Goal: Information Seeking & Learning: Learn about a topic

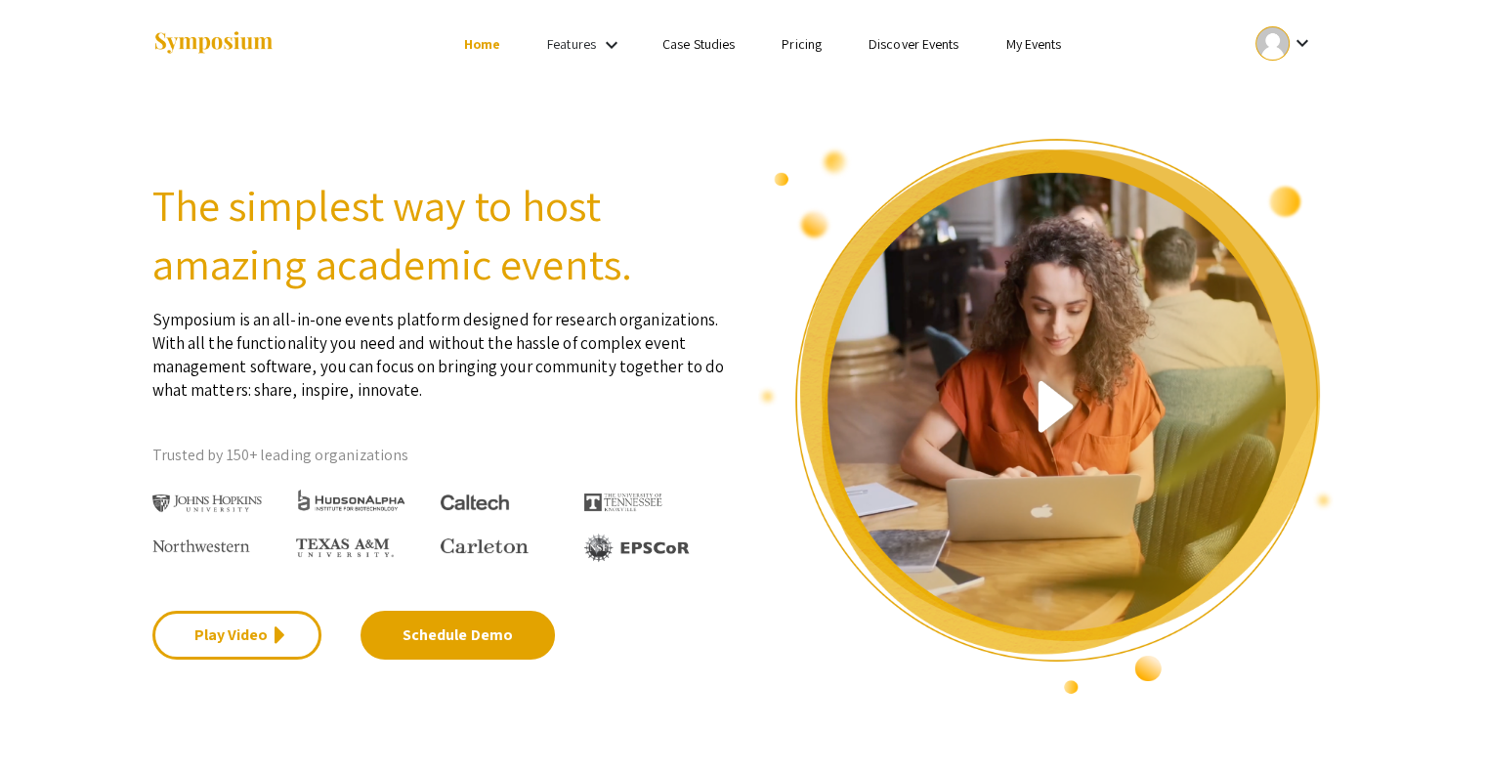
click at [1025, 52] on link "My Events" at bounding box center [1033, 44] width 56 height 18
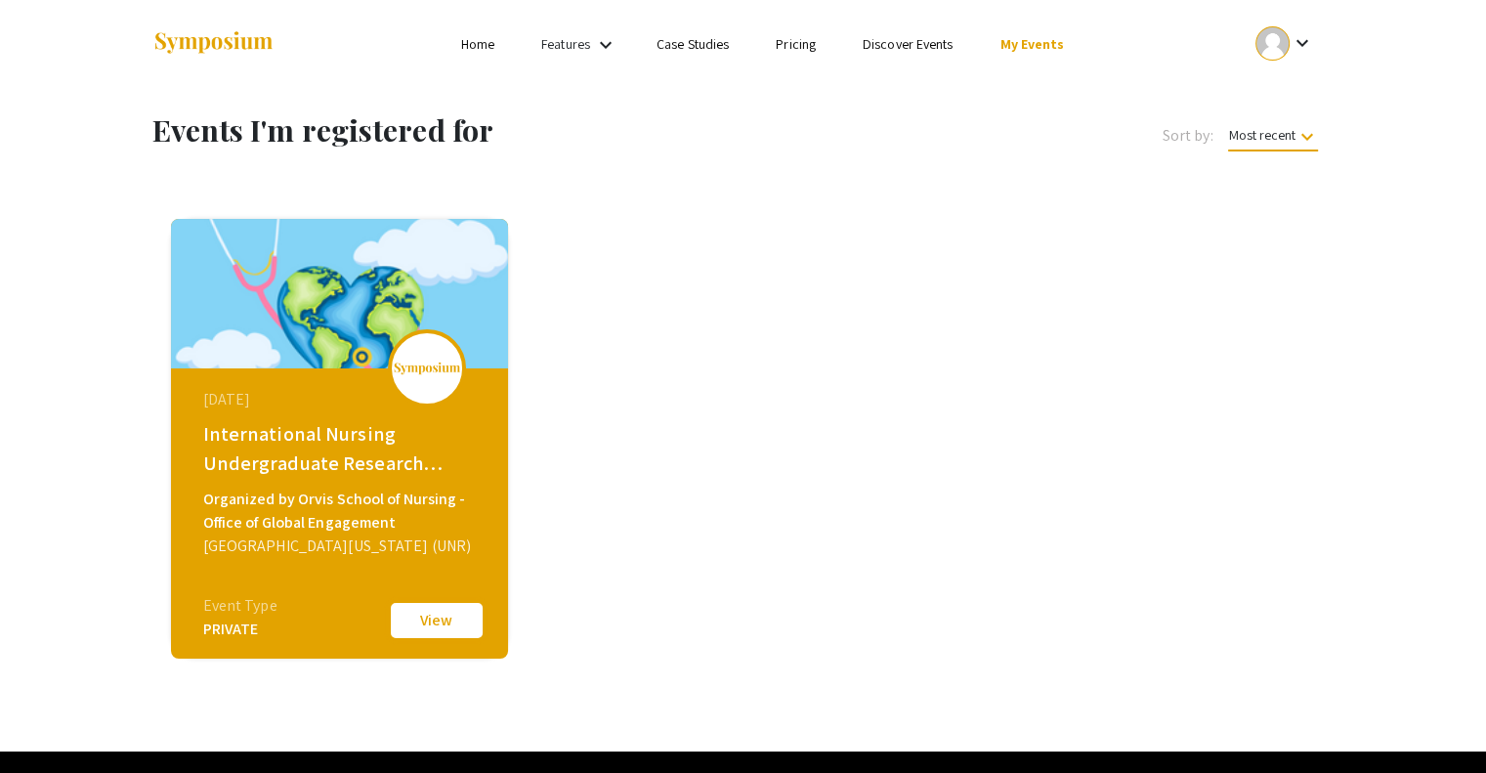
click at [447, 624] on button "View" at bounding box center [437, 620] width 98 height 41
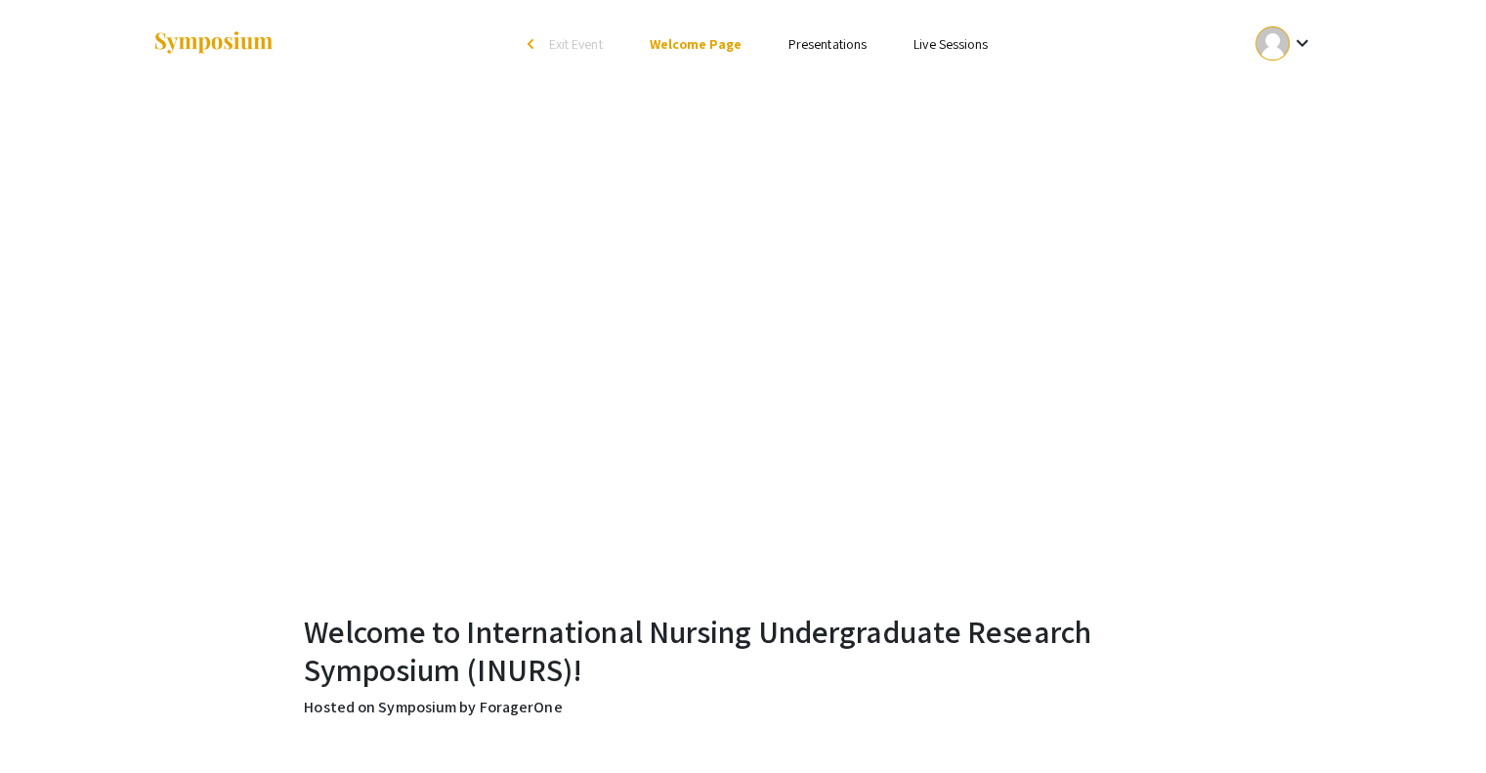
click at [845, 54] on li "Presentations" at bounding box center [827, 43] width 125 height 23
click at [845, 45] on link "Presentations" at bounding box center [827, 44] width 78 height 18
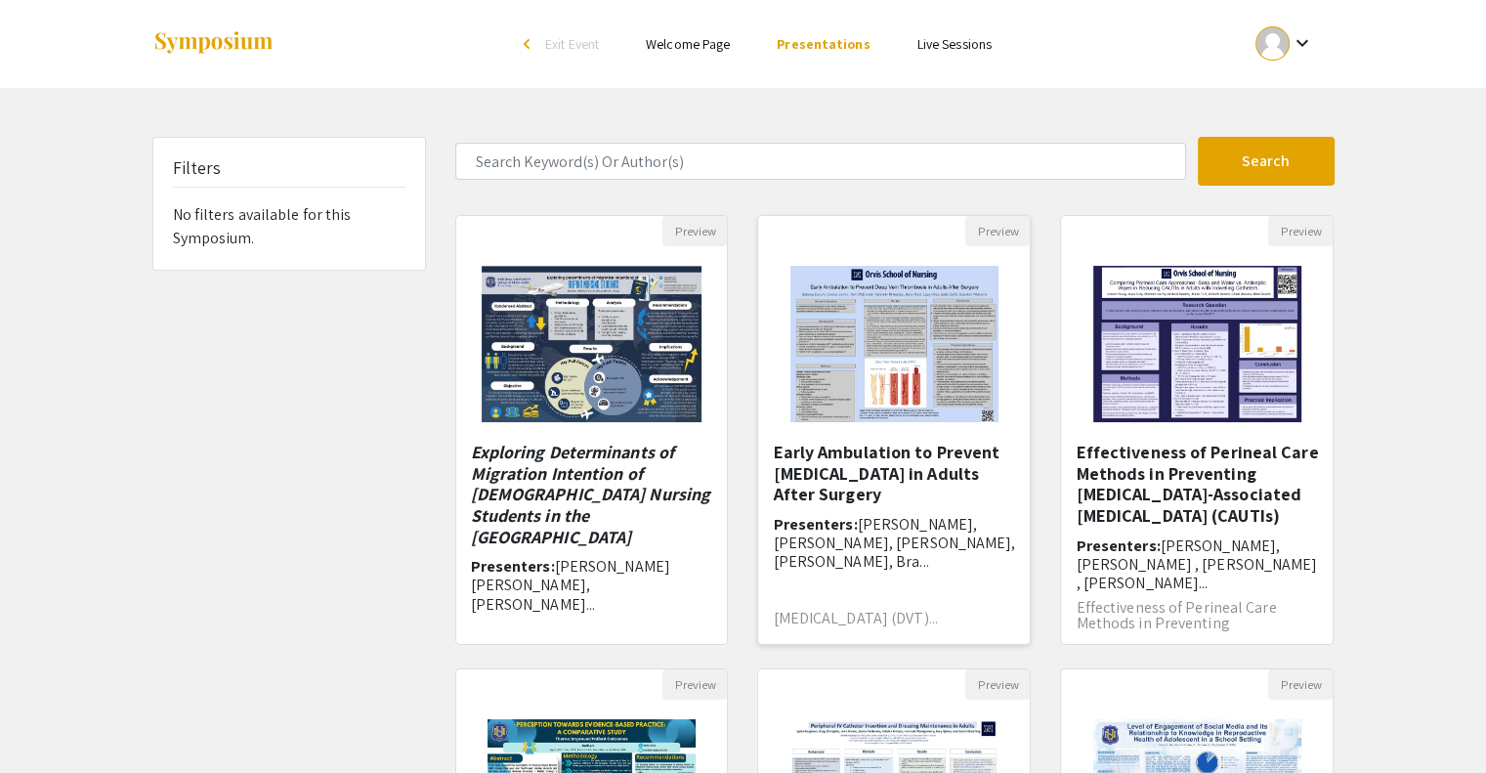
click at [864, 360] on img "Open Presentation <p>Early Ambulation to Prevent Deep Vein Thrombosis in Adults…" at bounding box center [894, 343] width 247 height 195
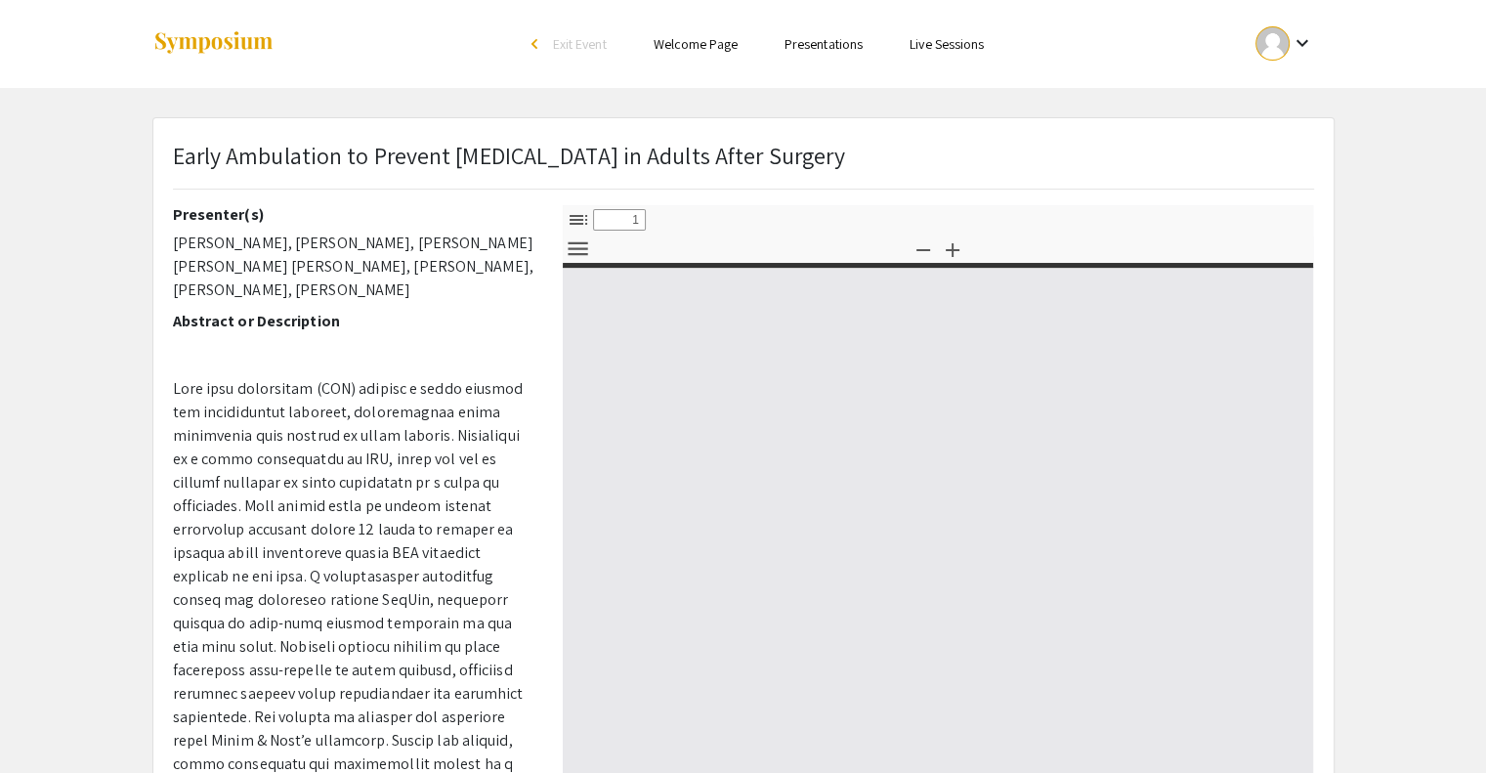
select select "custom"
type input "0"
select select "custom"
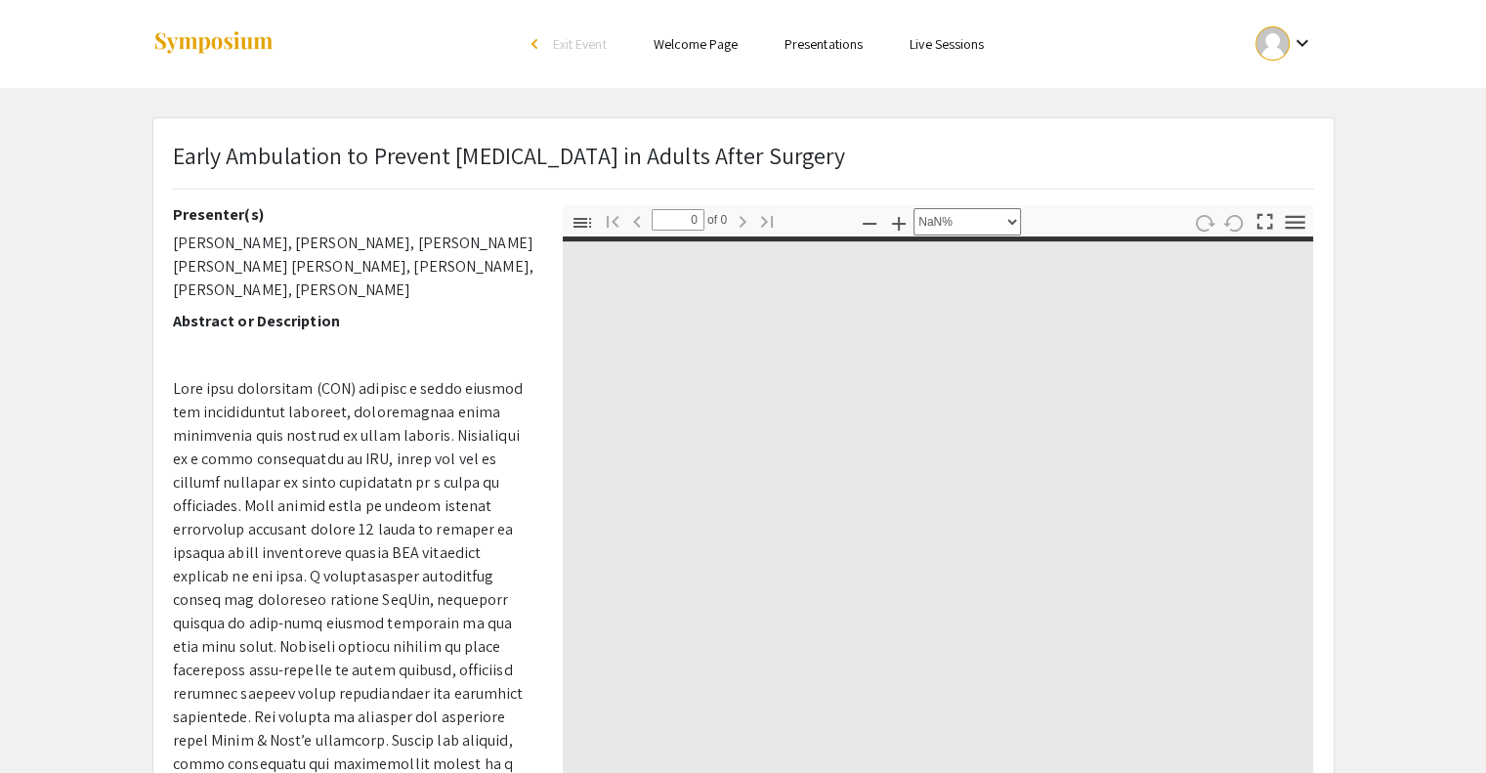
type input "1"
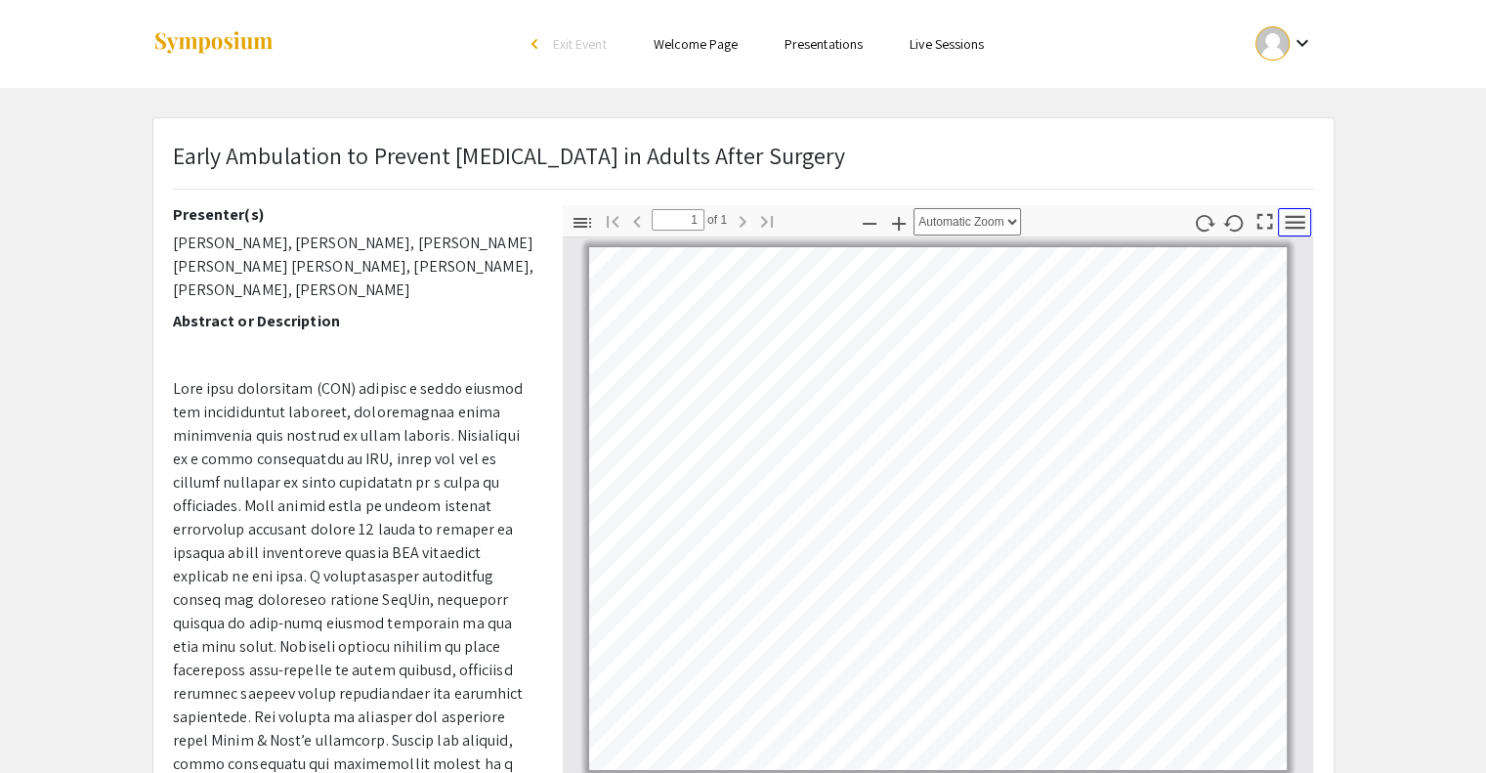
click at [1300, 234] on button "Tools" at bounding box center [1294, 222] width 33 height 28
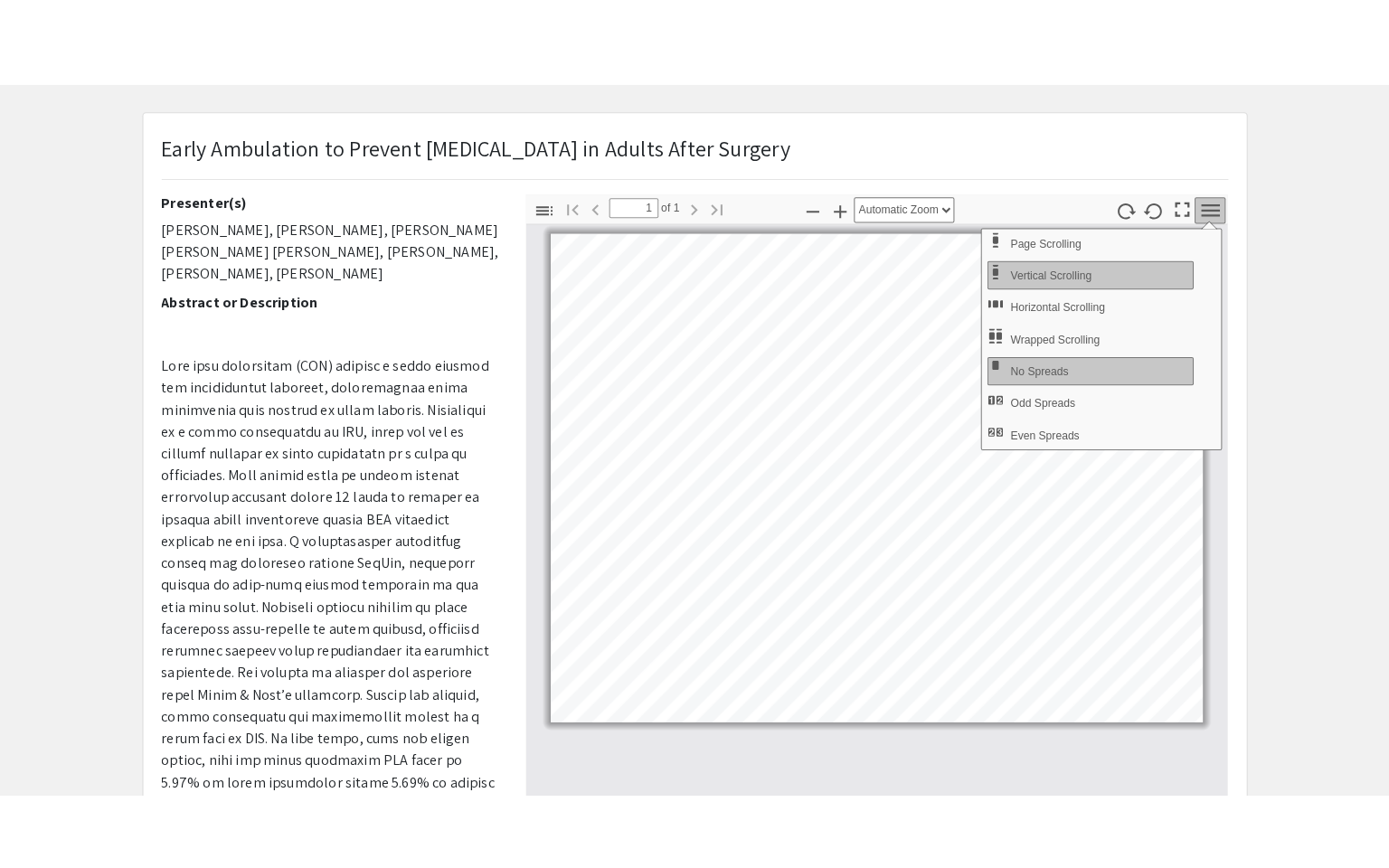
scroll to position [45, 0]
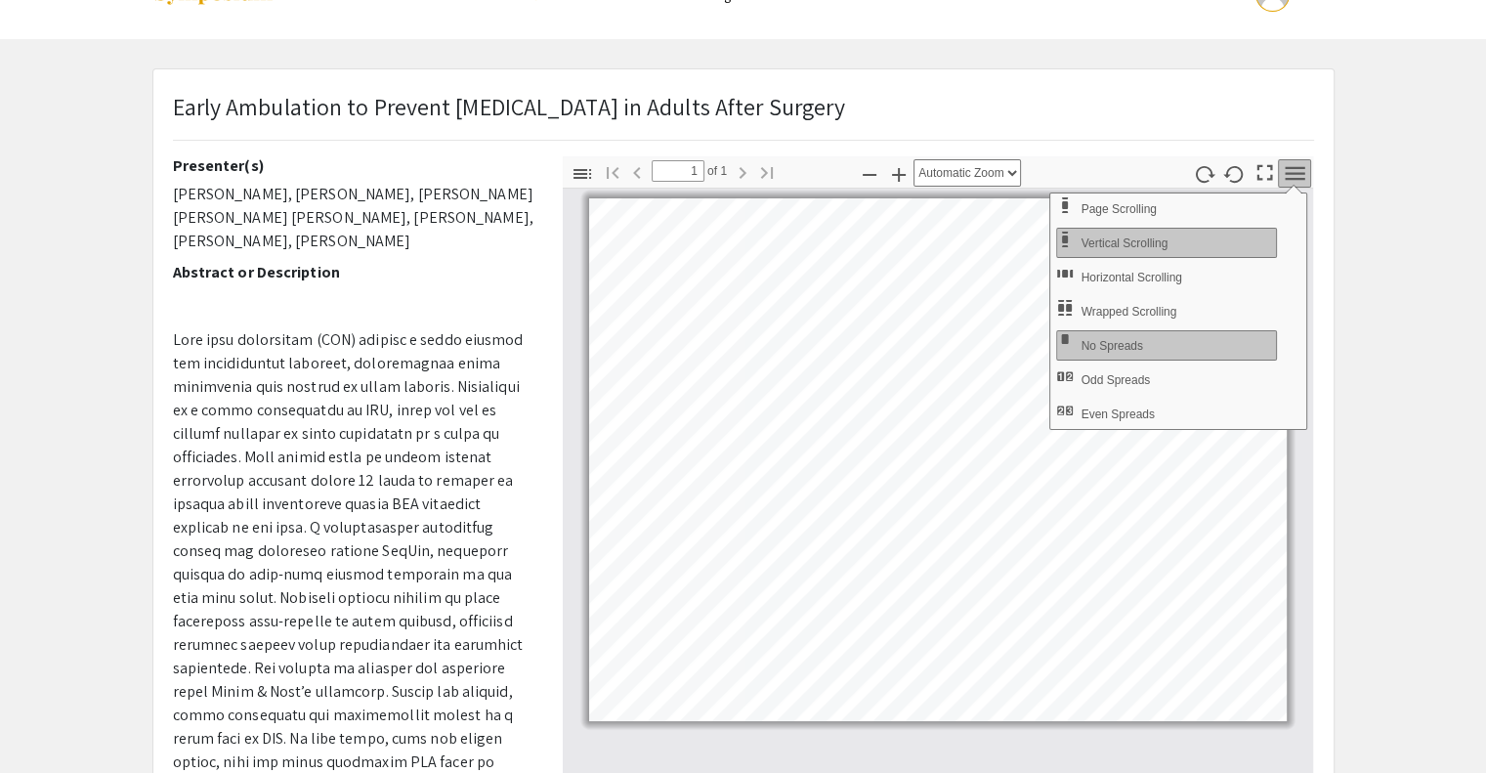
click at [1290, 172] on icon "button" at bounding box center [1295, 173] width 20 height 14
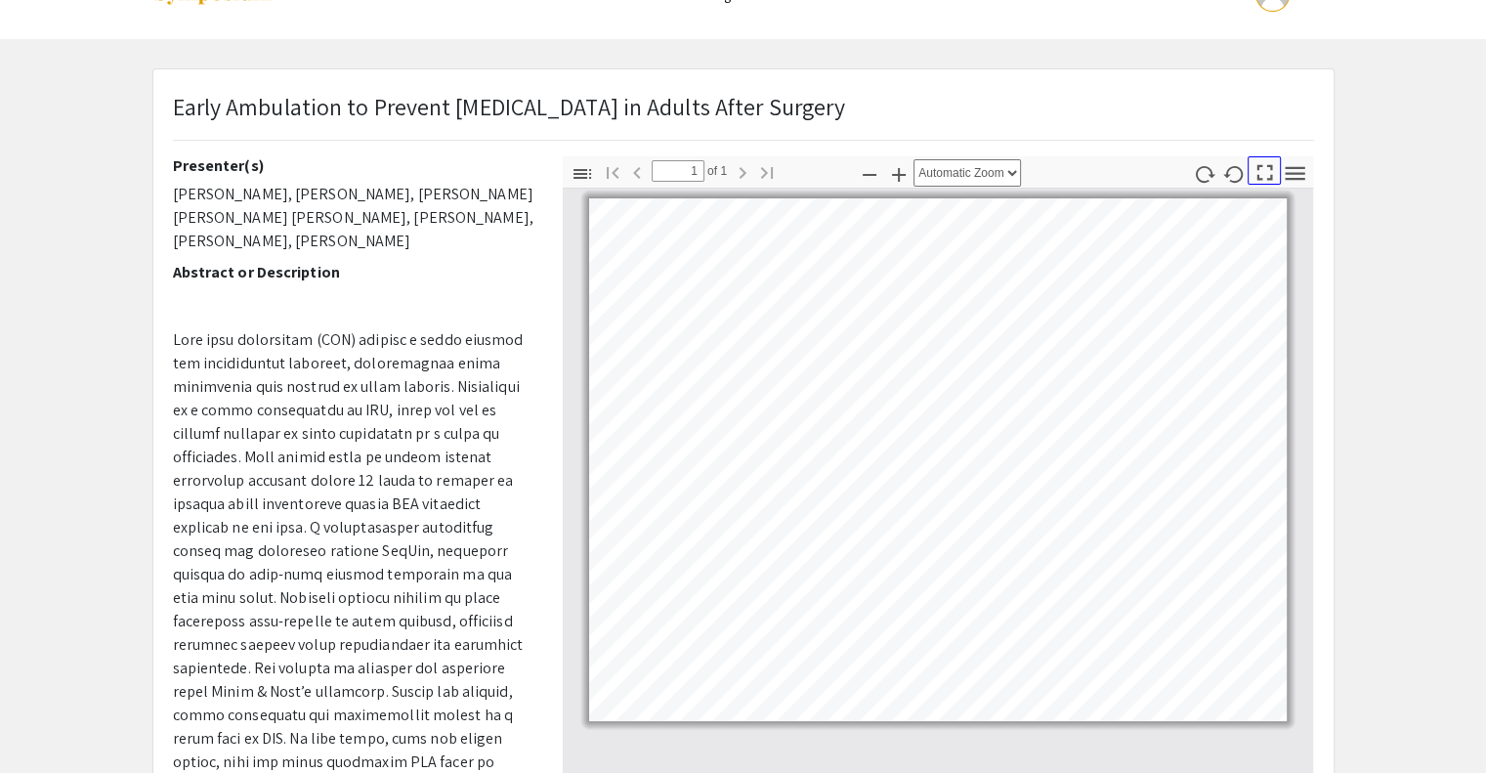
click at [1267, 167] on icon "button" at bounding box center [1265, 172] width 26 height 26
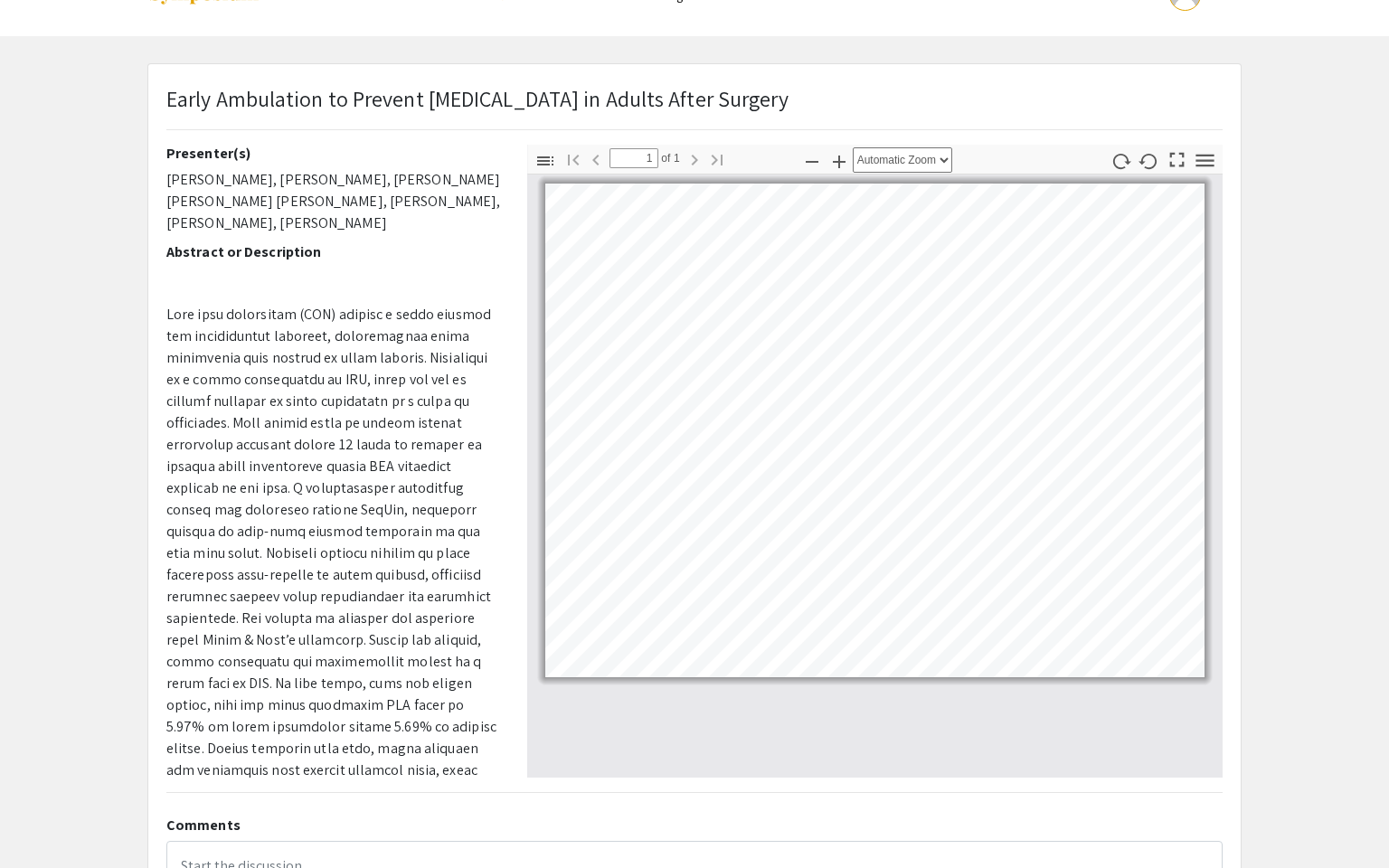
scroll to position [0, 0]
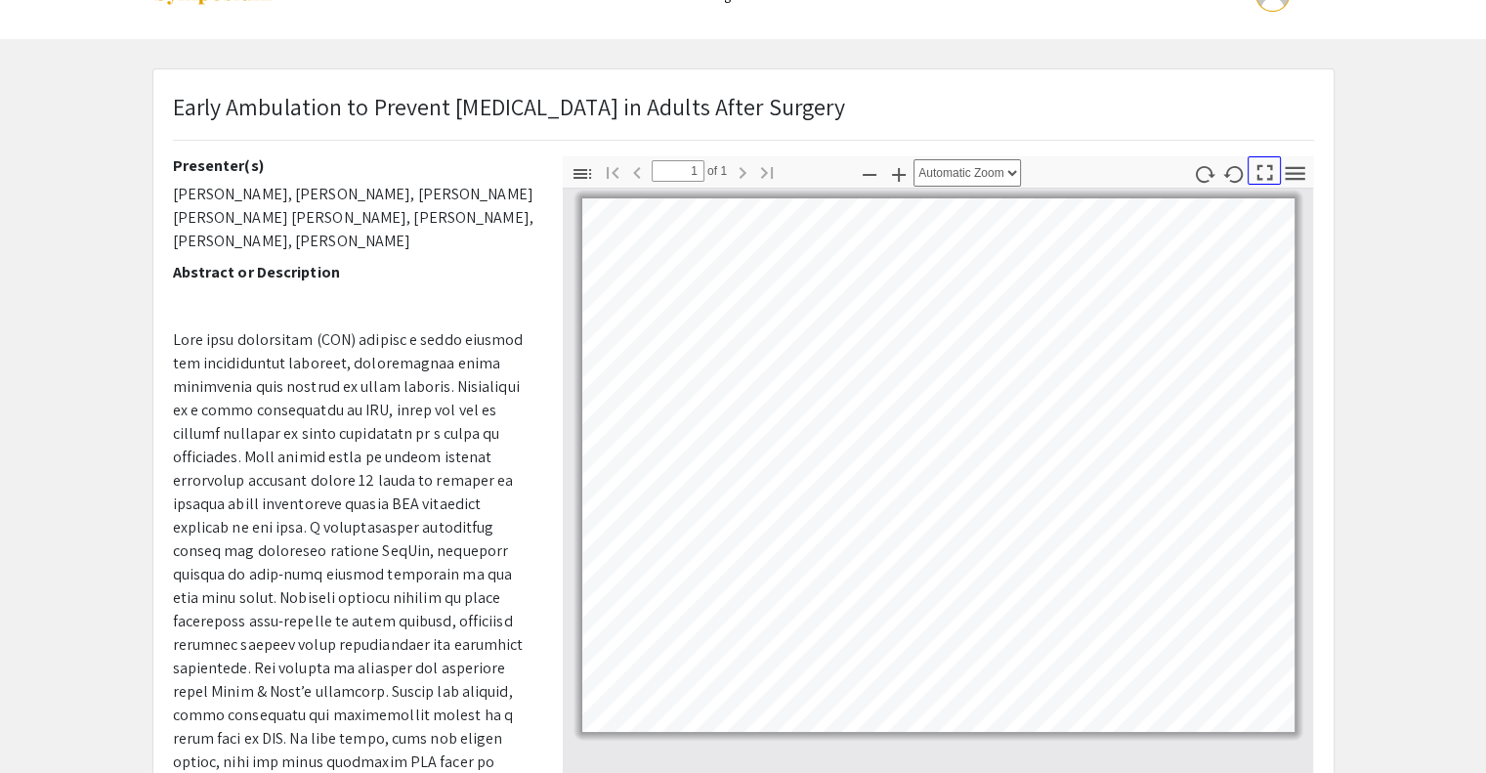
drag, startPoint x: 1258, startPoint y: 177, endPoint x: 1258, endPoint y: 294, distance: 117.2
click at [1258, 177] on icon "button" at bounding box center [1265, 173] width 16 height 16
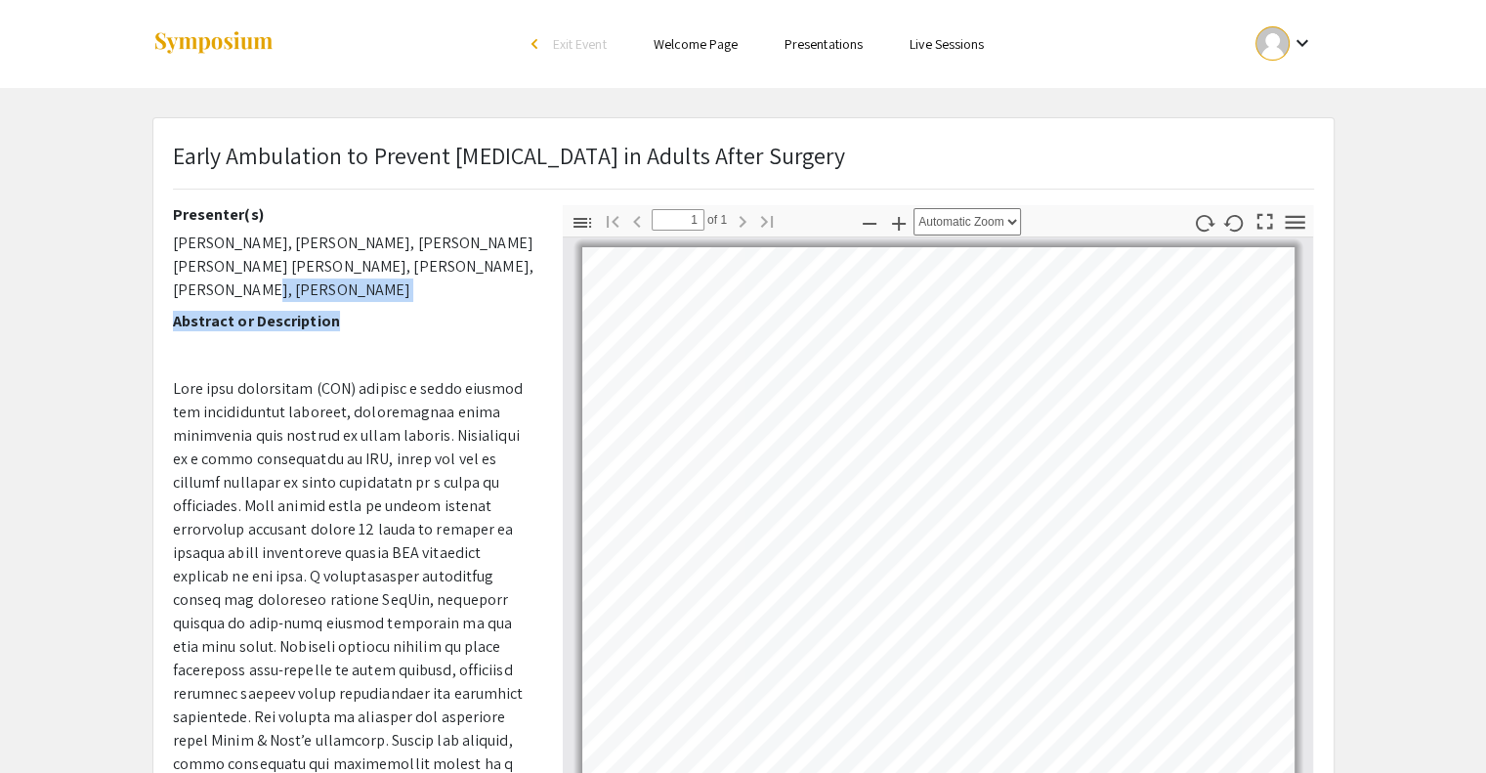
drag, startPoint x: 525, startPoint y: 265, endPoint x: 542, endPoint y: 321, distance: 59.3
click at [542, 321] on div "Presenter(s) [PERSON_NAME], [PERSON_NAME], [PERSON_NAME] [PERSON_NAME] [PERSON_…" at bounding box center [353, 547] width 390 height 684
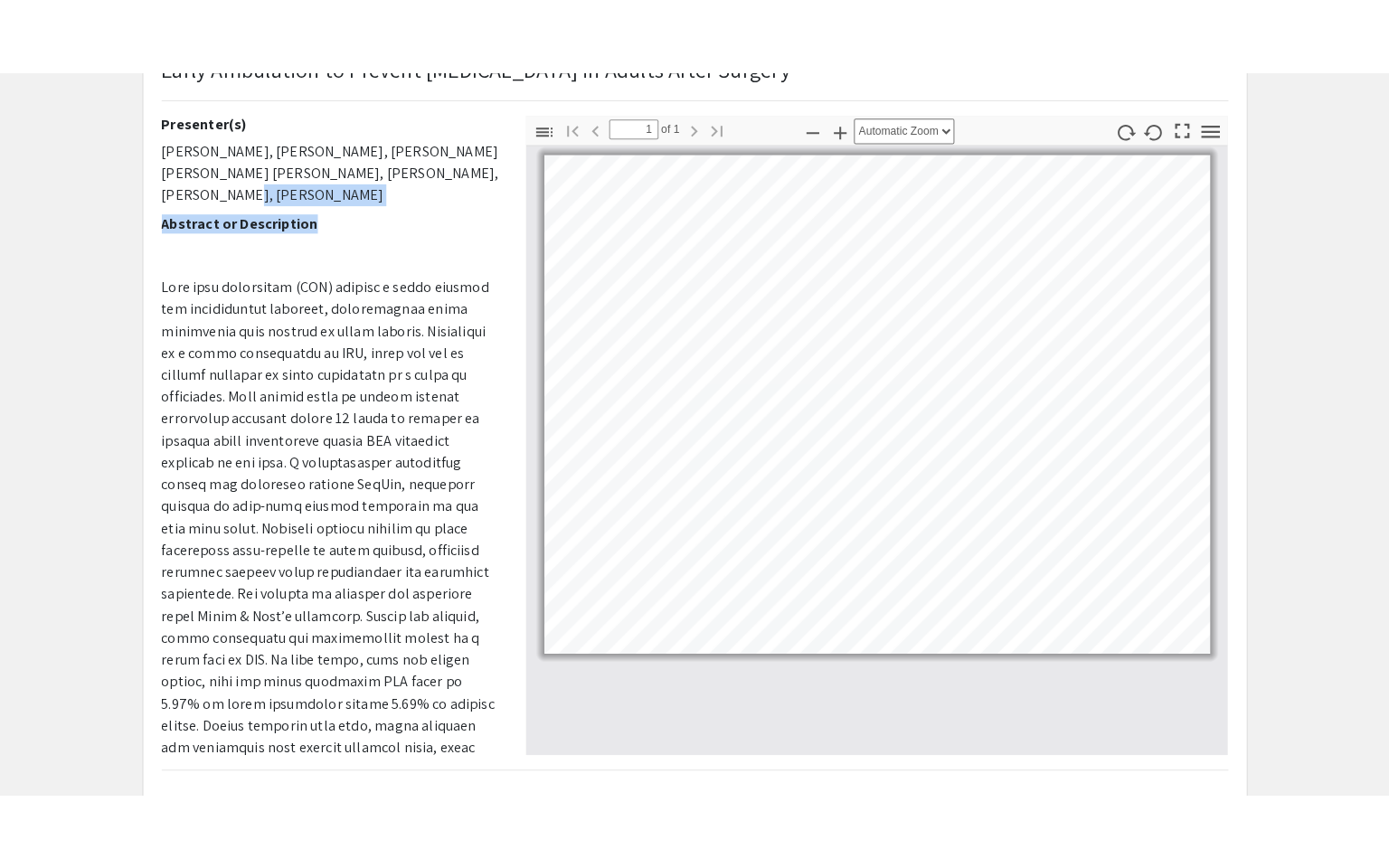
scroll to position [143, 0]
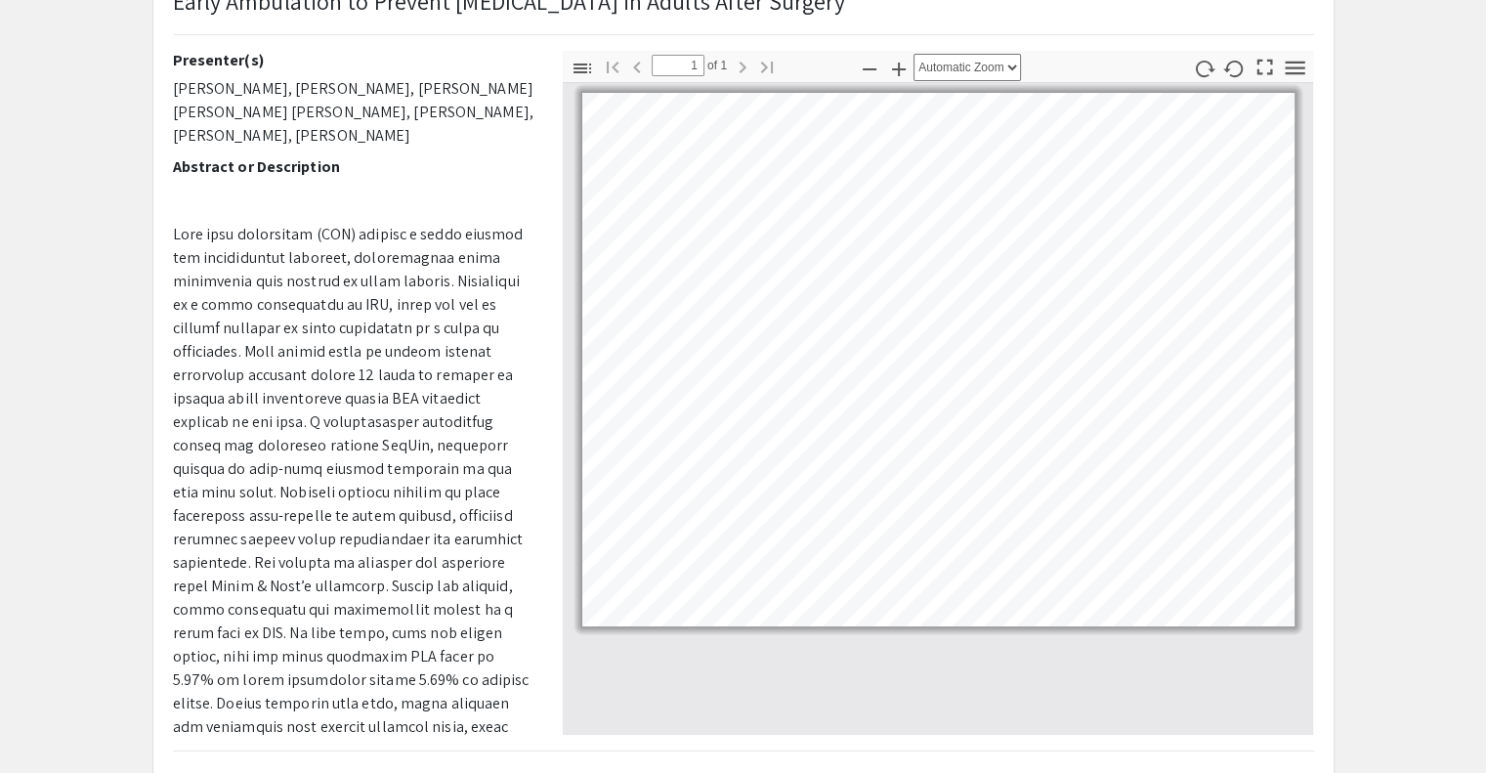
click at [1262, 71] on icon "button" at bounding box center [1265, 68] width 16 height 16
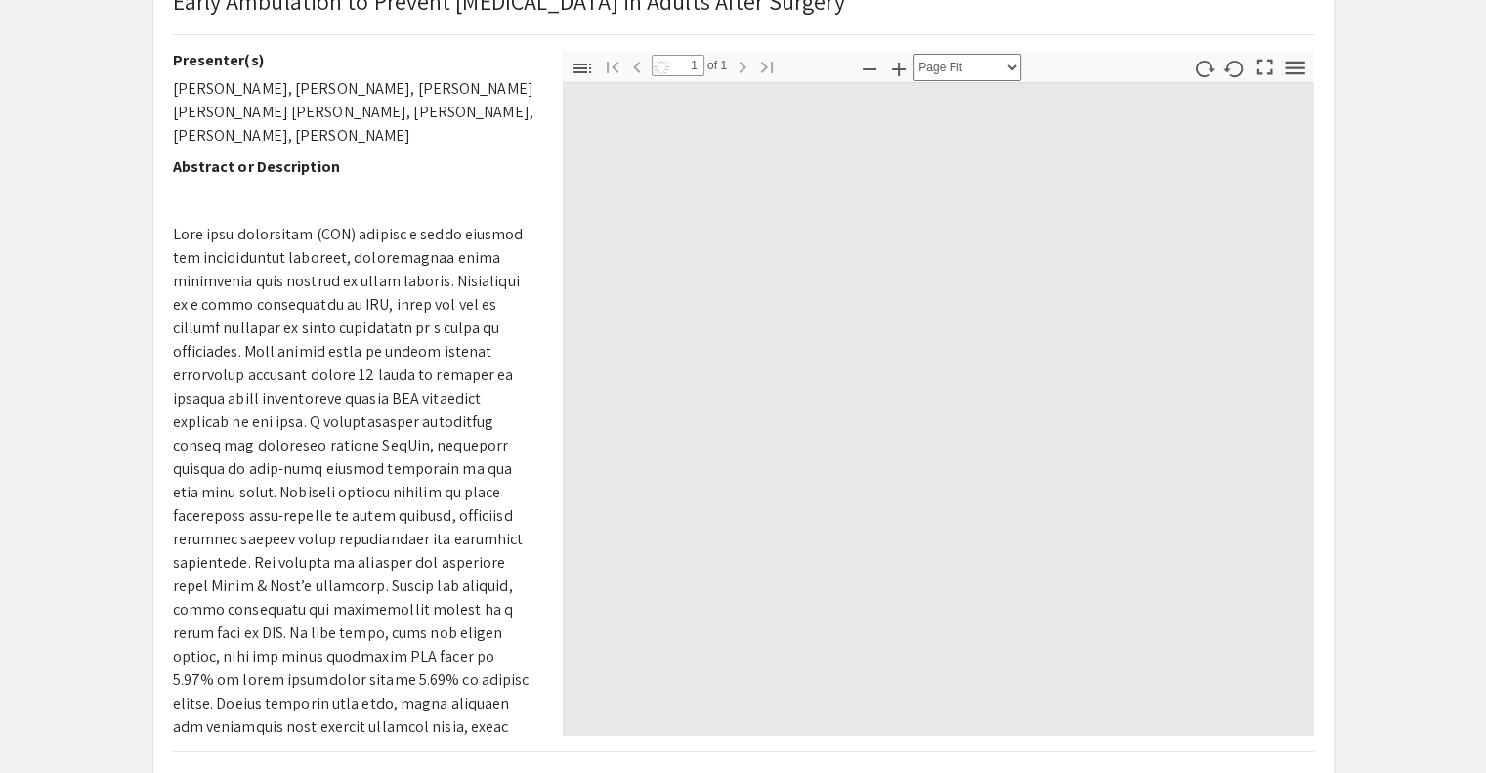
scroll to position [937, 0]
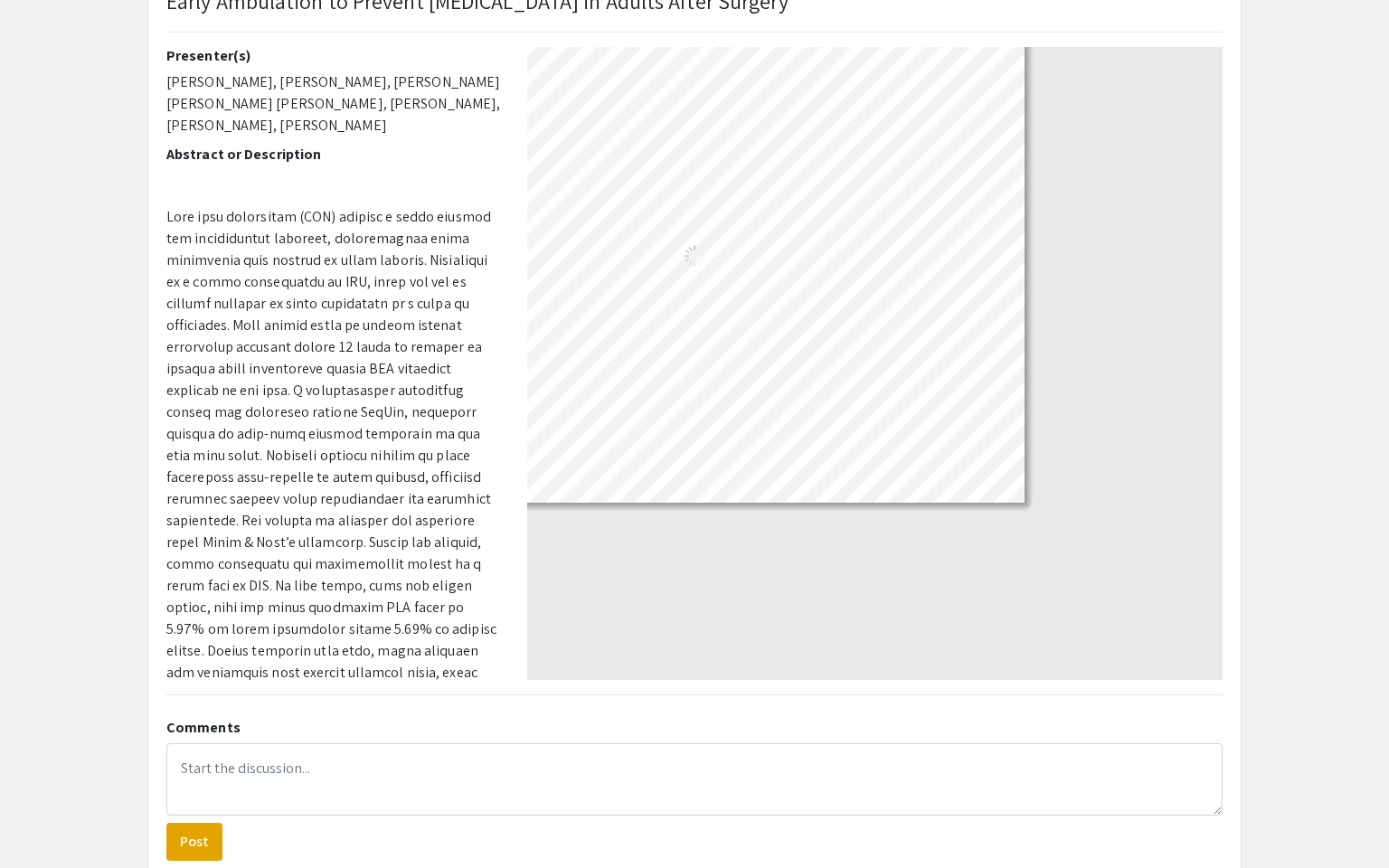
select select "auto"
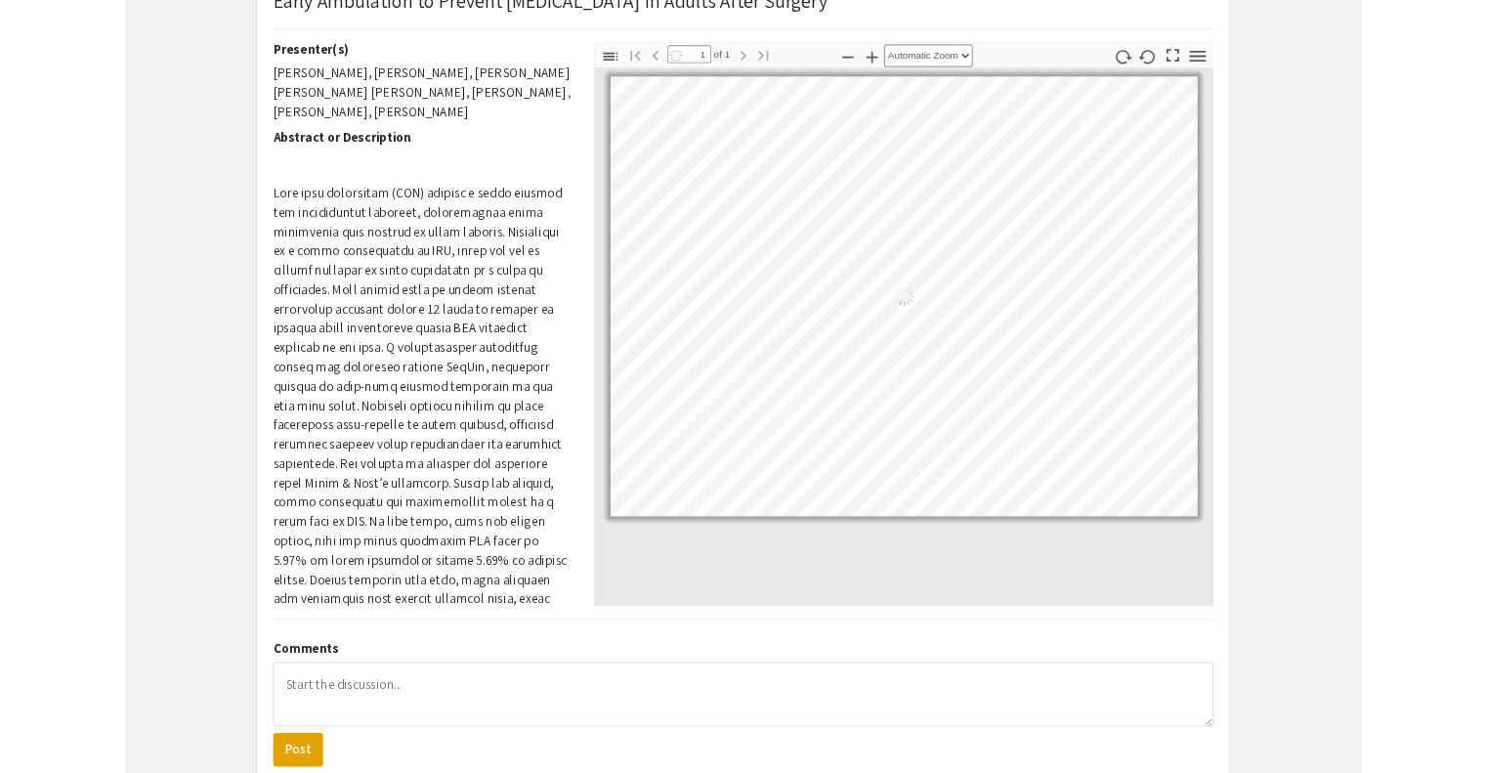
scroll to position [0, 0]
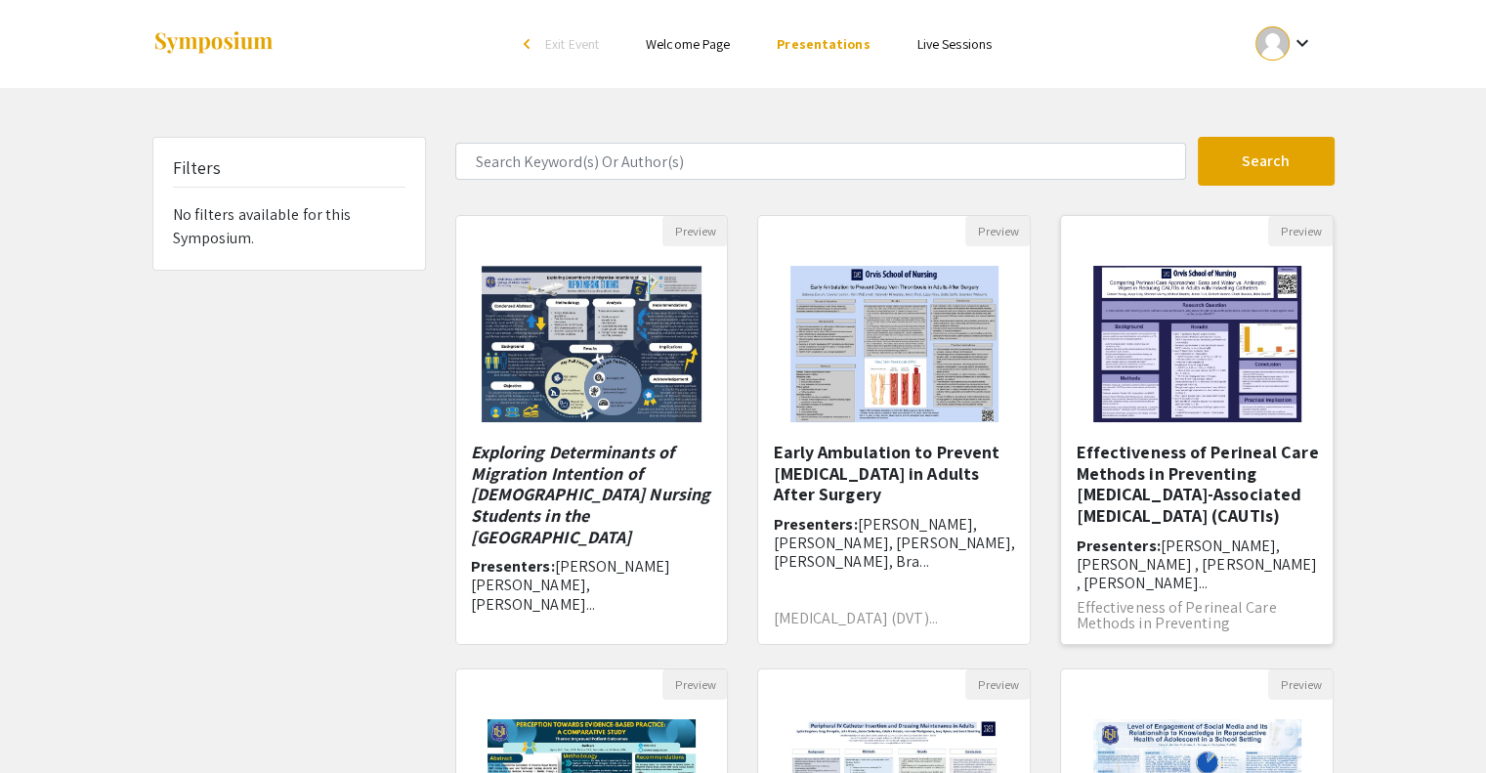
click at [1218, 320] on img "Open Presentation <p>Effectiveness of Perineal Care Methods in Preventing Cathe…" at bounding box center [1197, 343] width 247 height 195
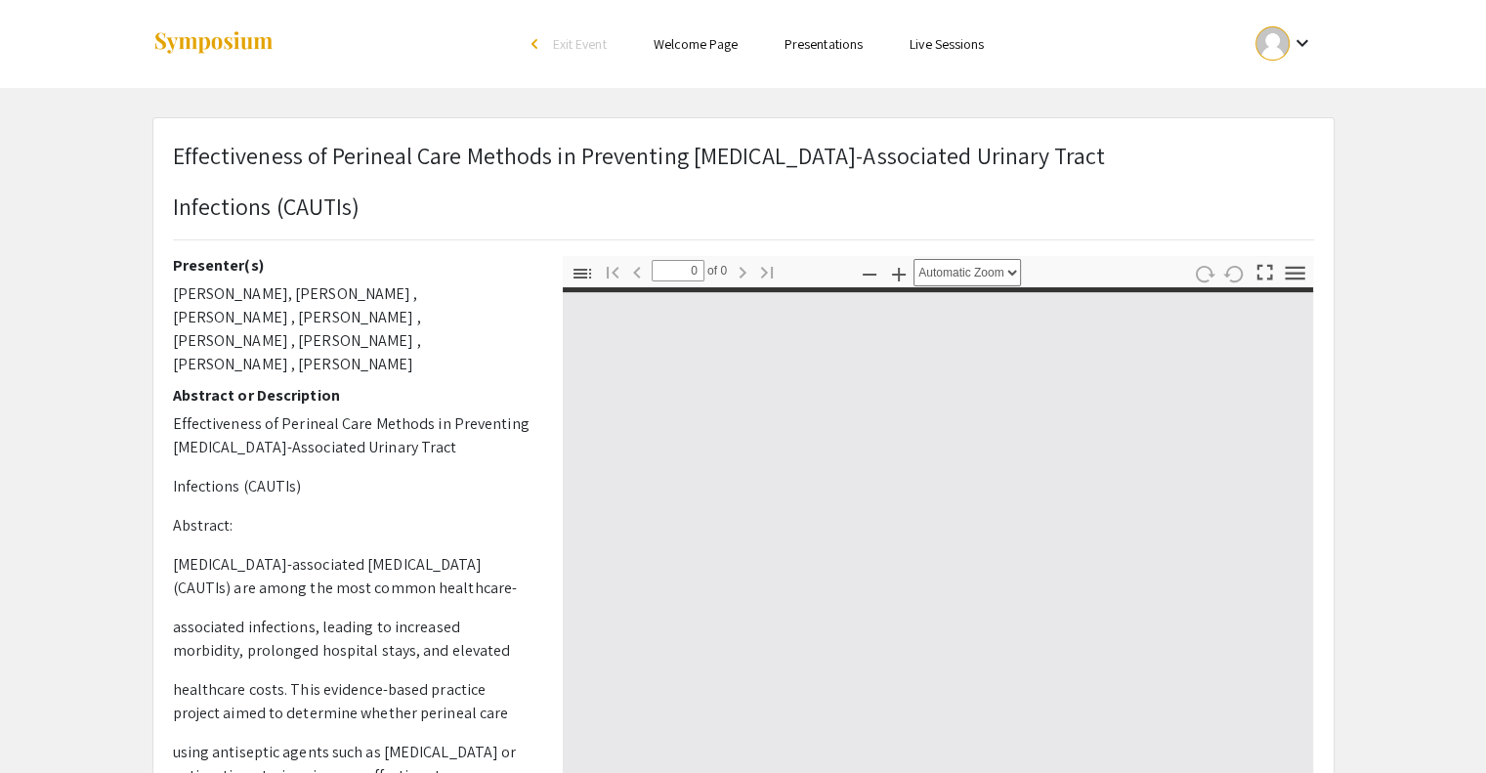
select select "custom"
type input "1"
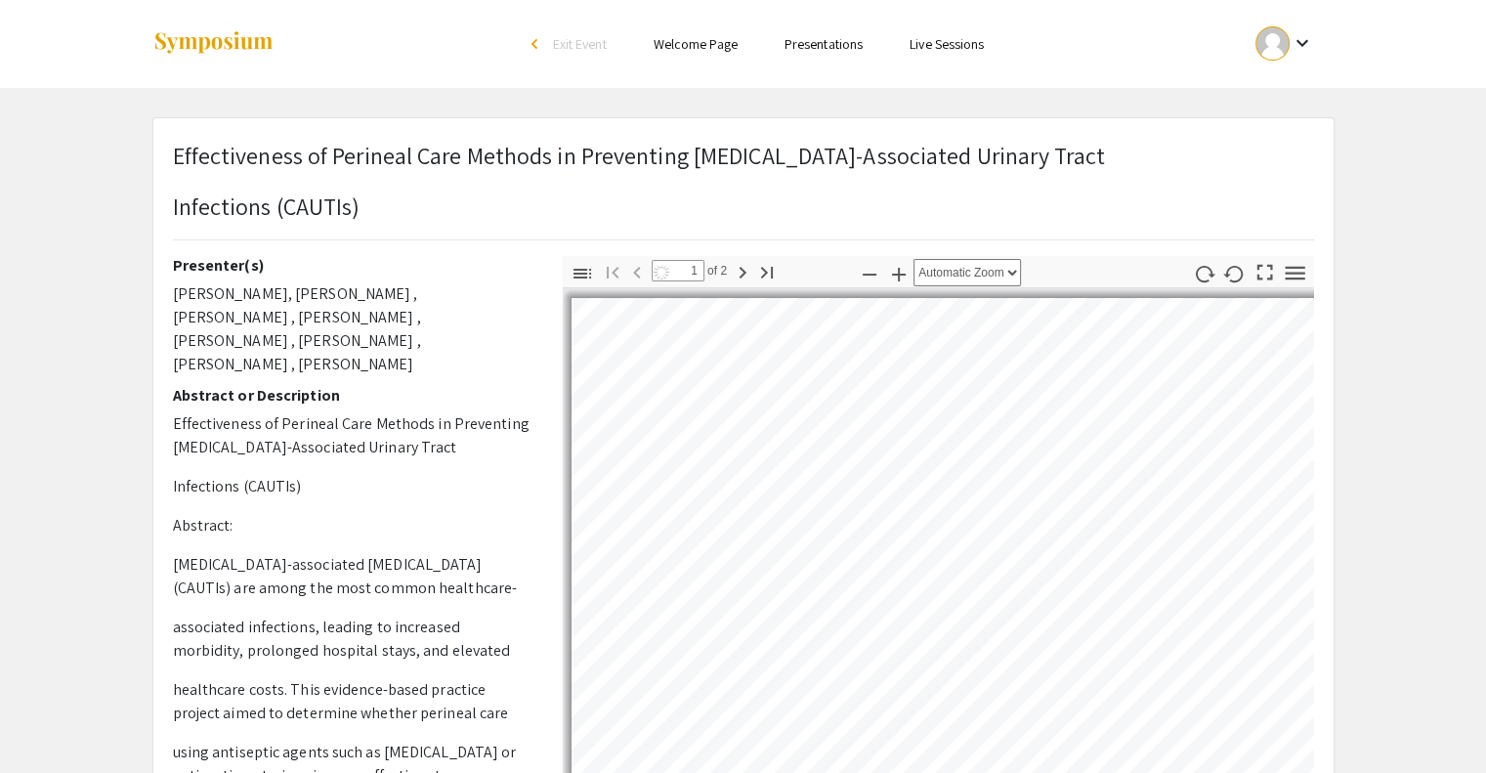
select select "auto"
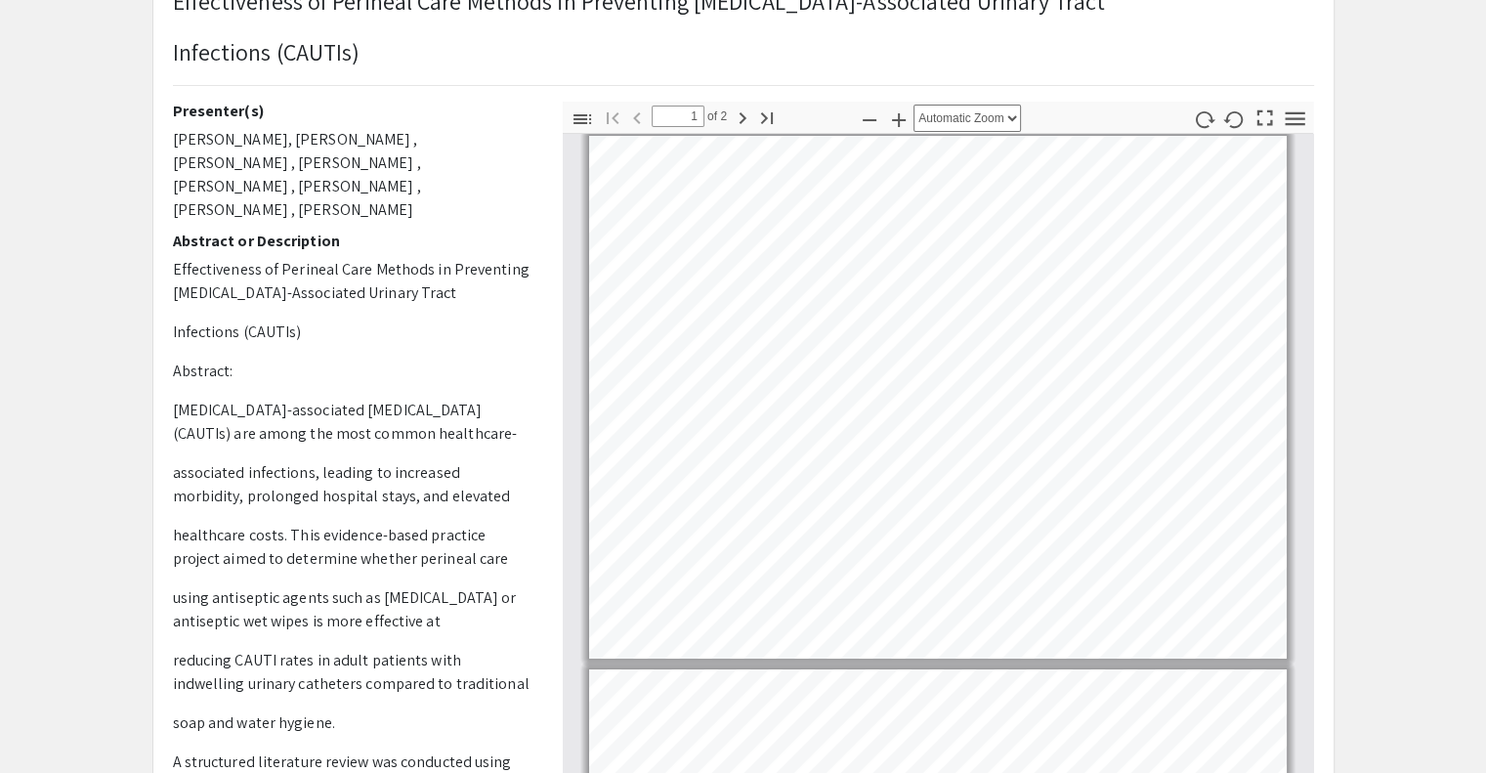
scroll to position [109, 0]
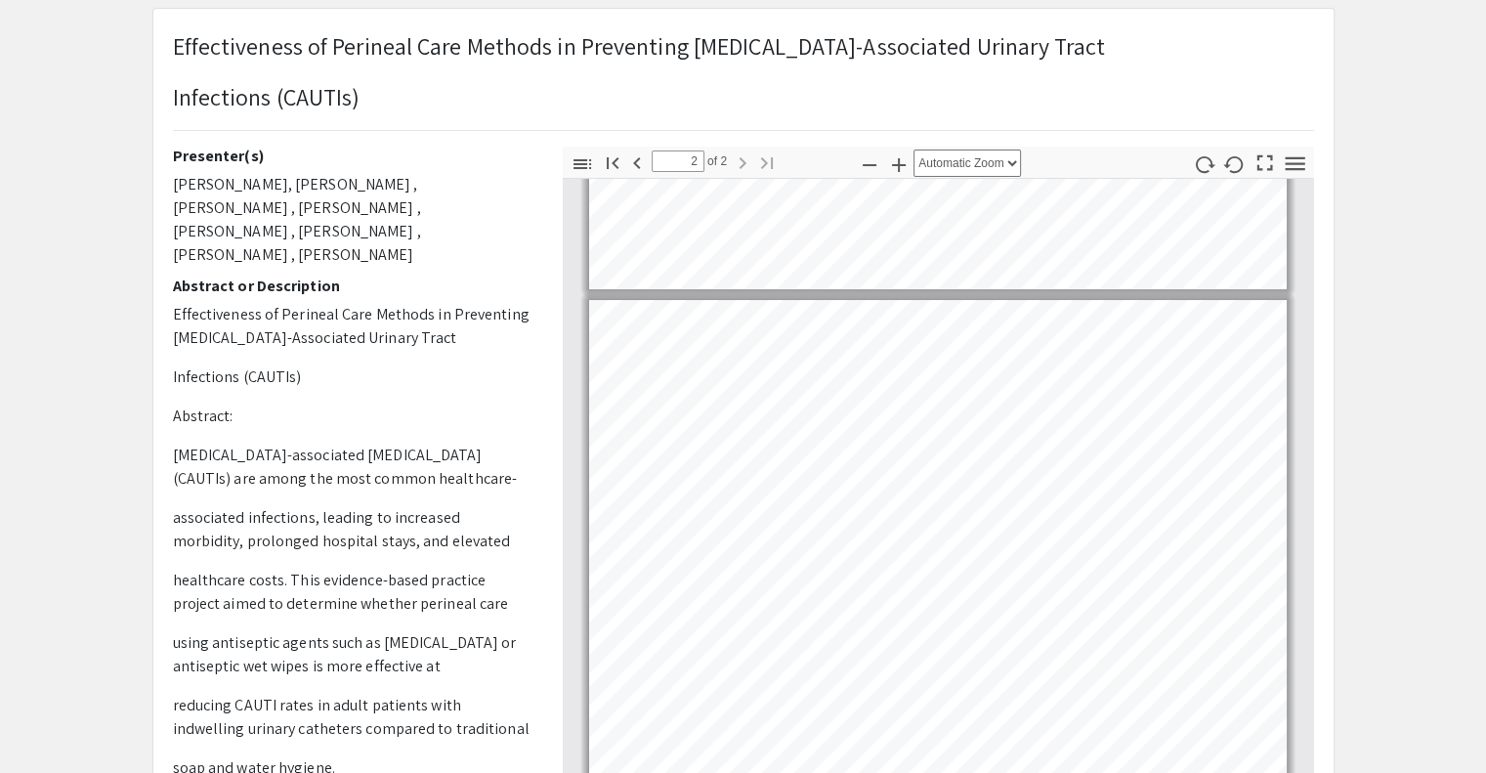
type input "1"
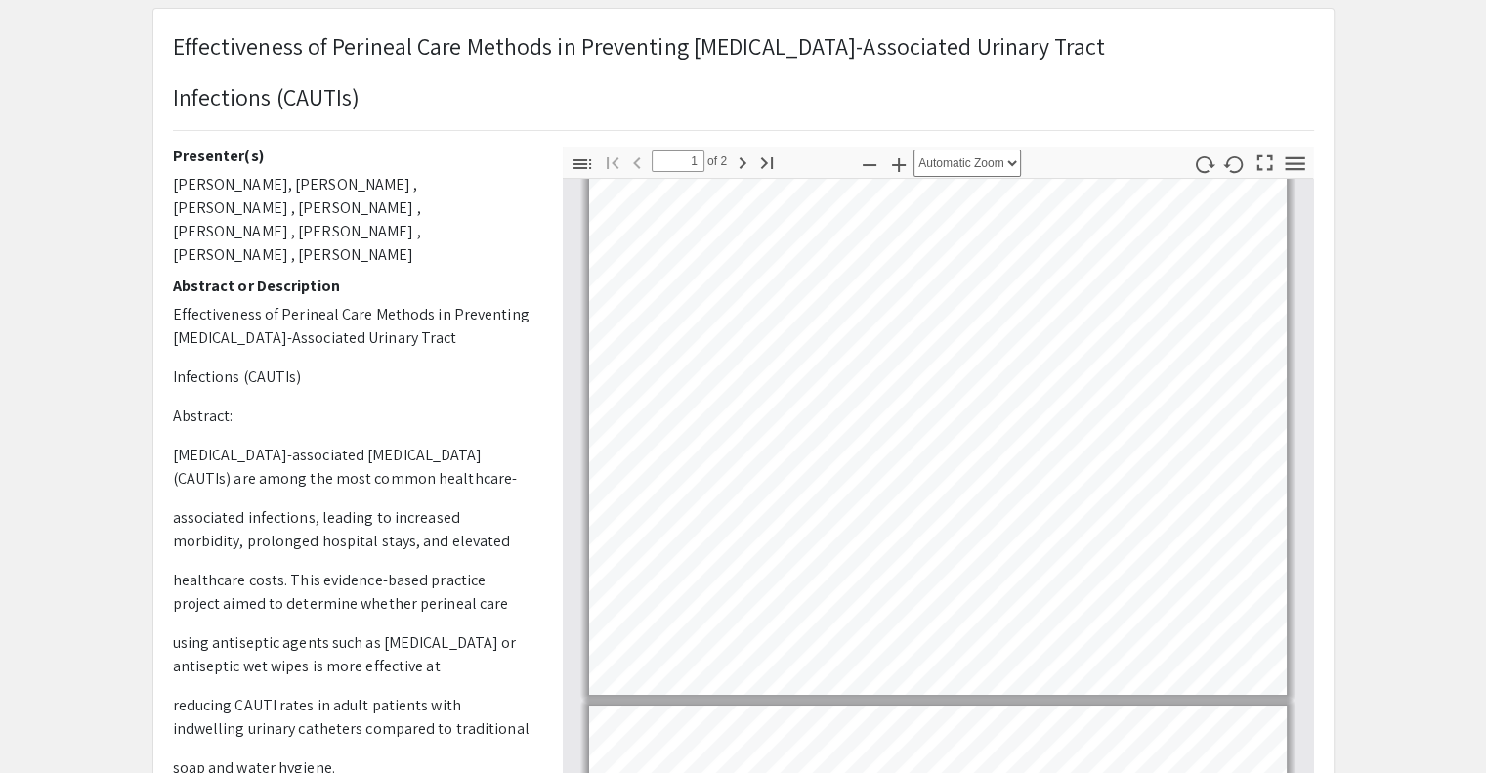
scroll to position [0, 0]
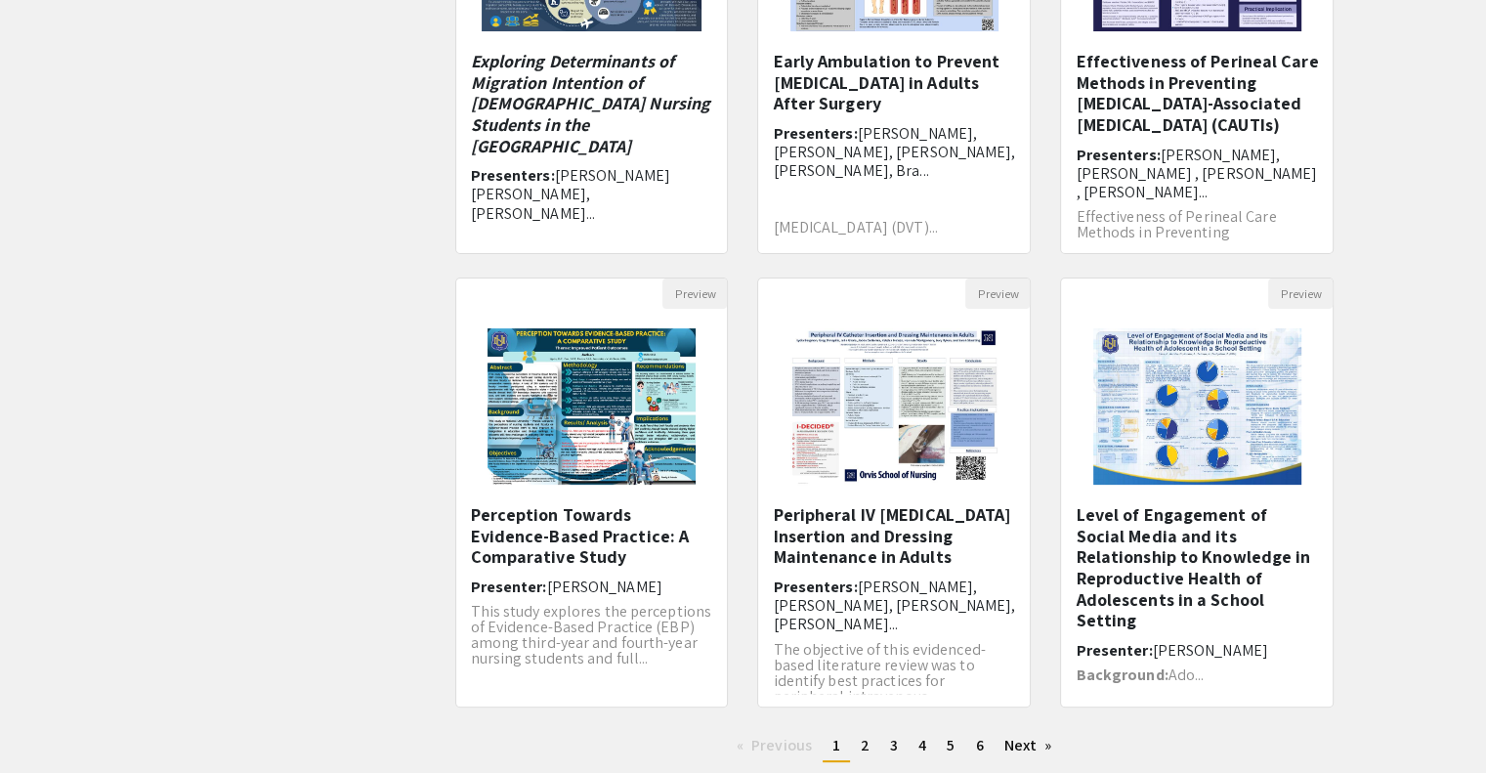
scroll to position [394, 0]
